Goal: Find specific page/section: Find specific page/section

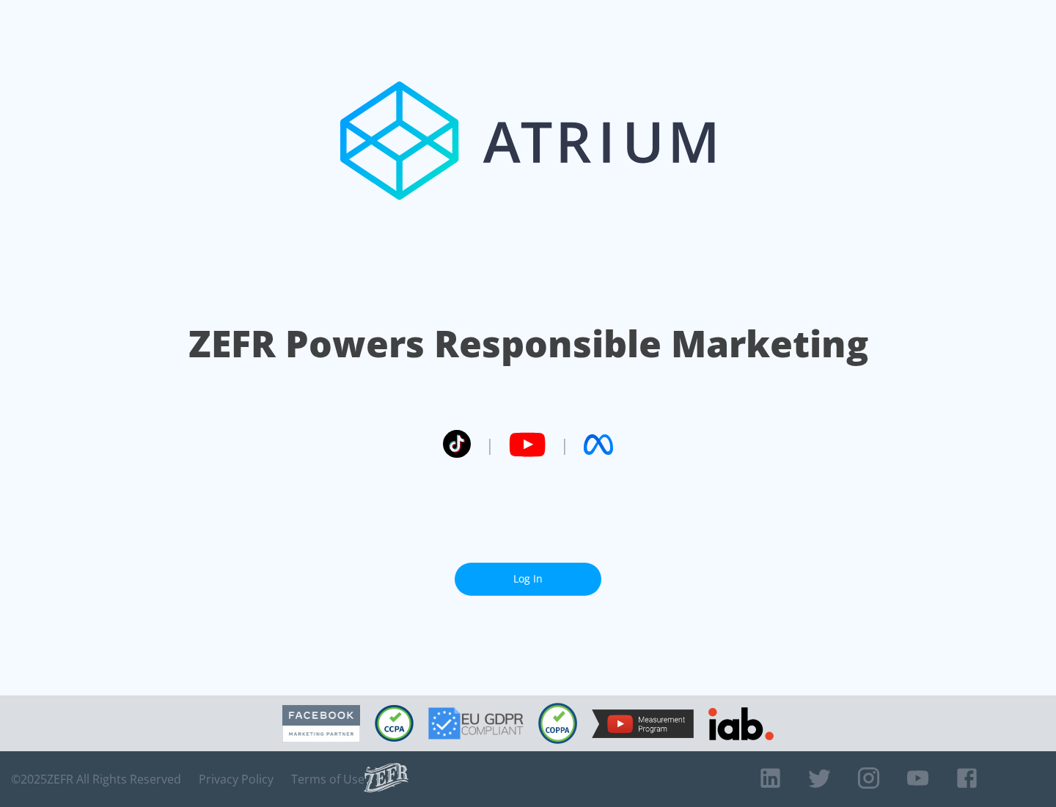
click at [528, 579] on link "Log In" at bounding box center [528, 578] width 147 height 33
